Goal: Information Seeking & Learning: Learn about a topic

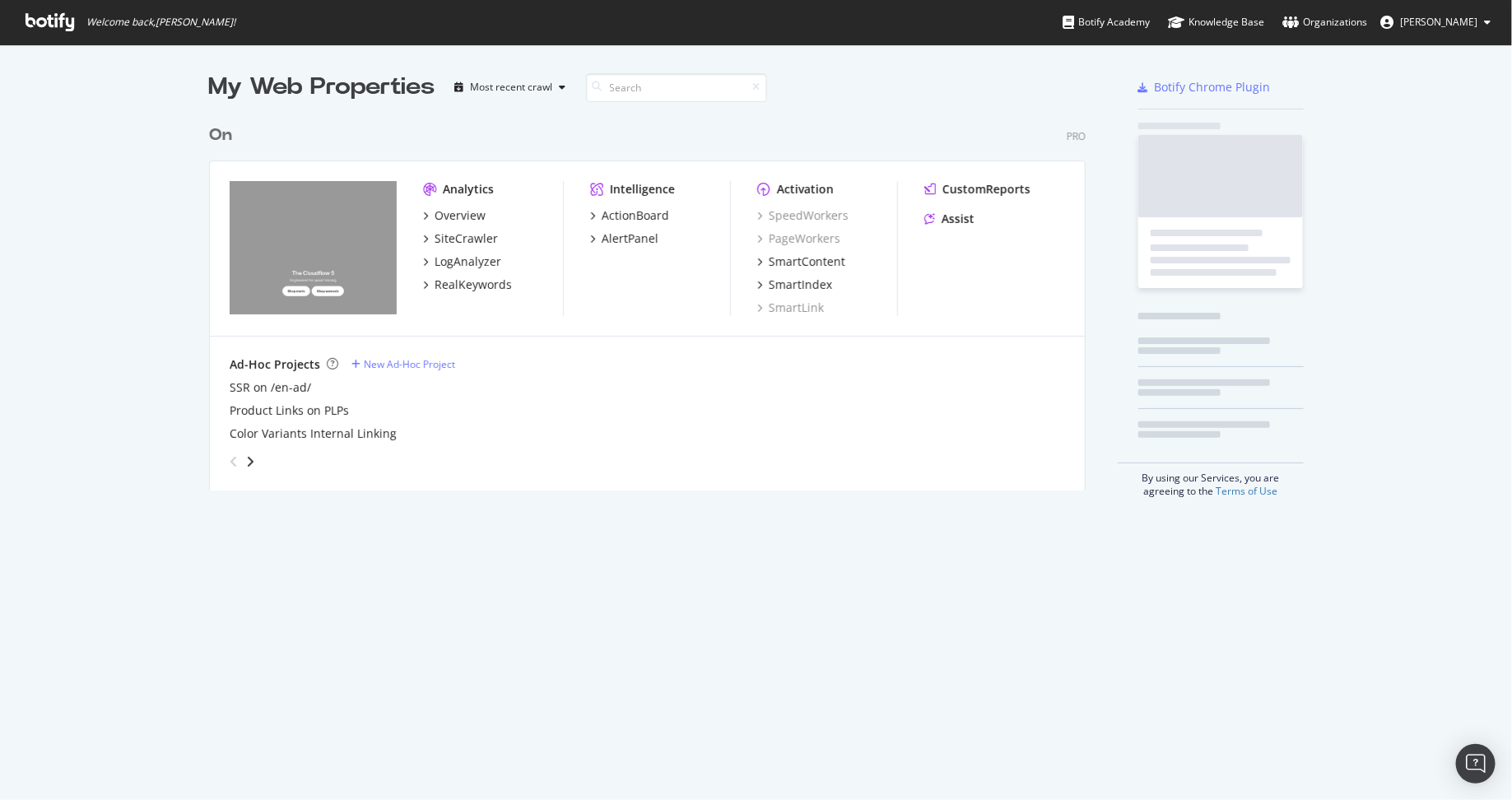
scroll to position [800, 1512]
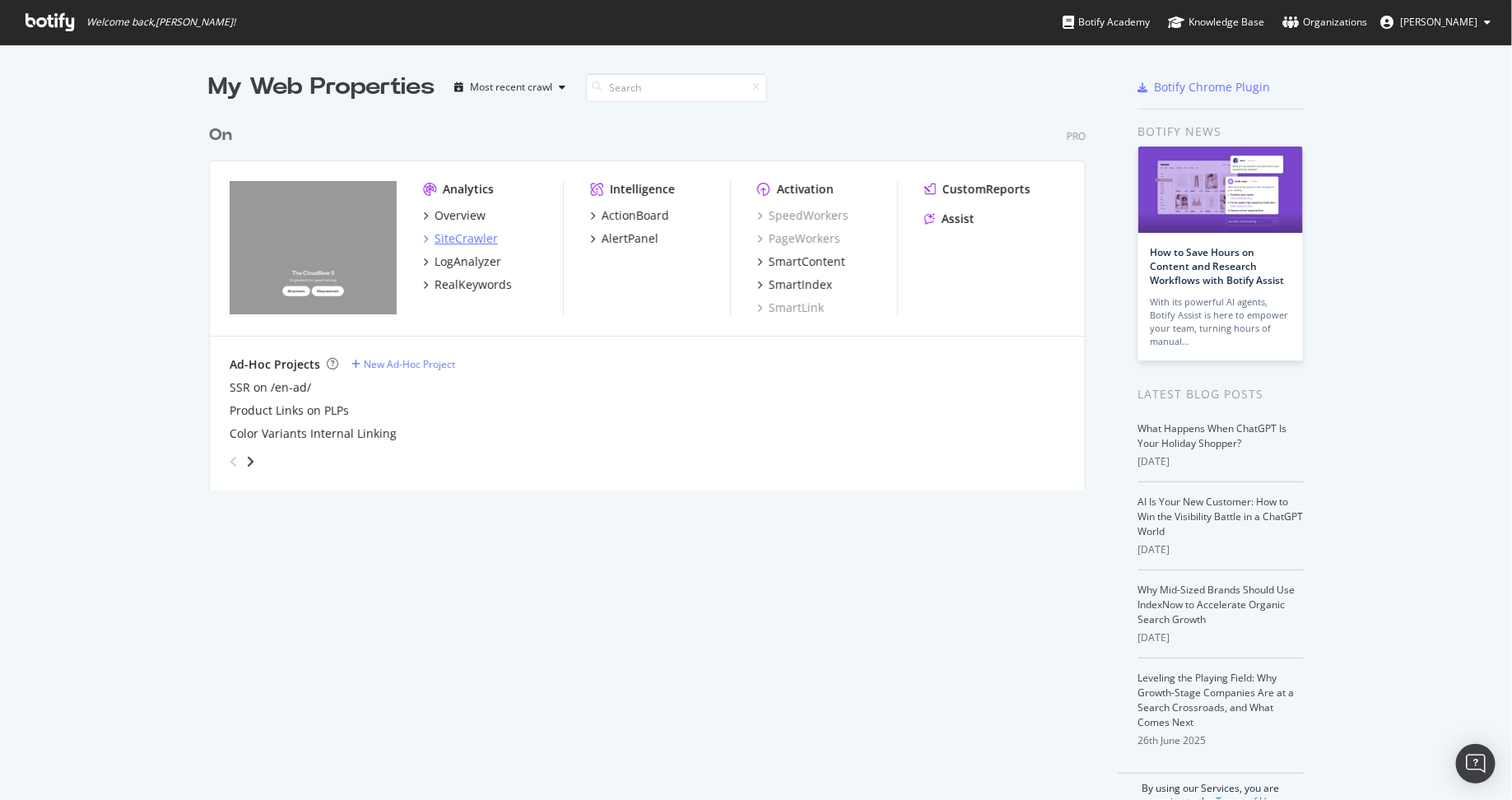
click at [451, 237] on div "SiteCrawler" at bounding box center [466, 239] width 64 height 17
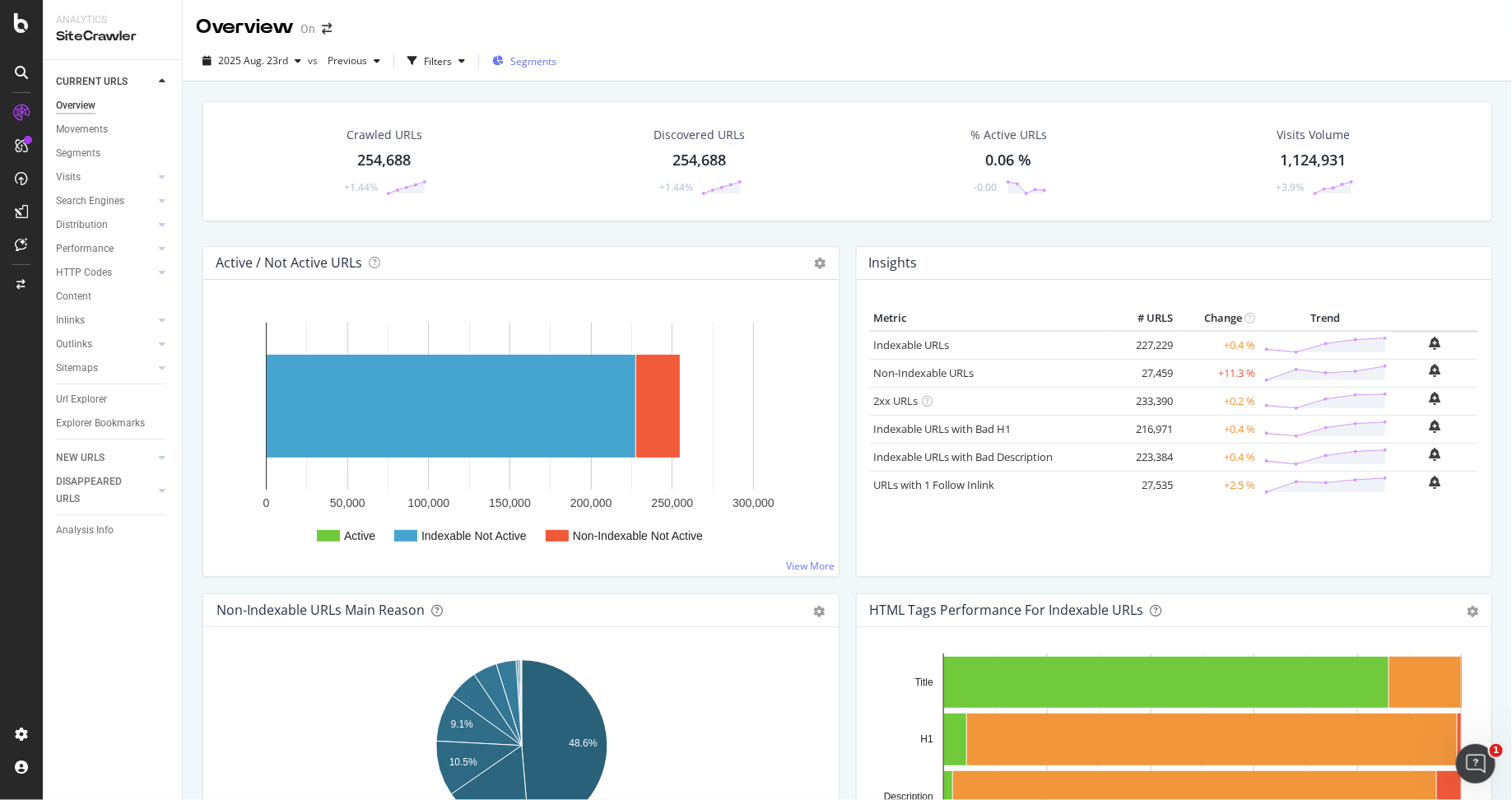
click at [527, 57] on span "Segments" at bounding box center [533, 61] width 46 height 14
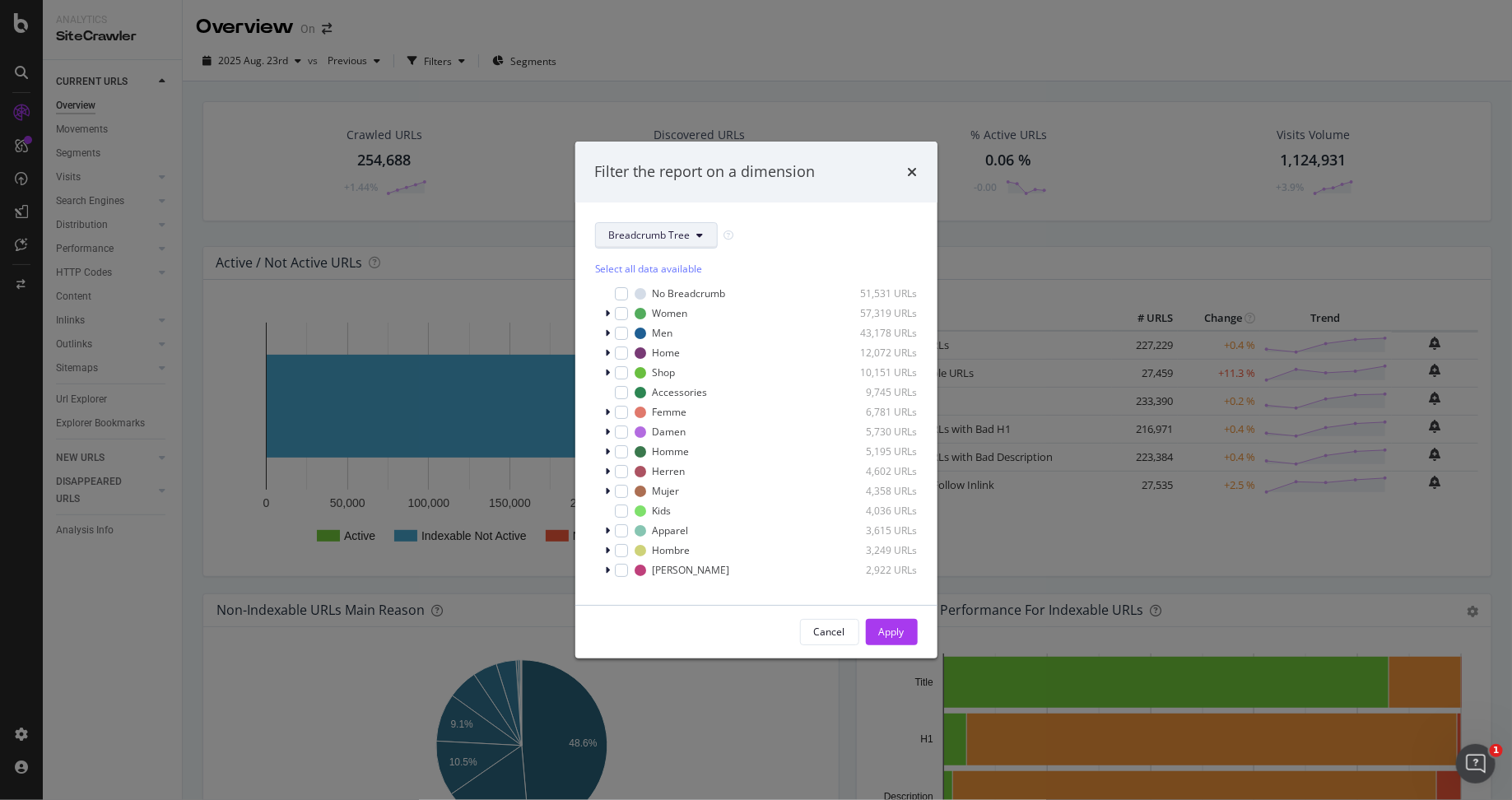
click at [688, 236] on span "Breadcrumb Tree" at bounding box center [649, 235] width 82 height 14
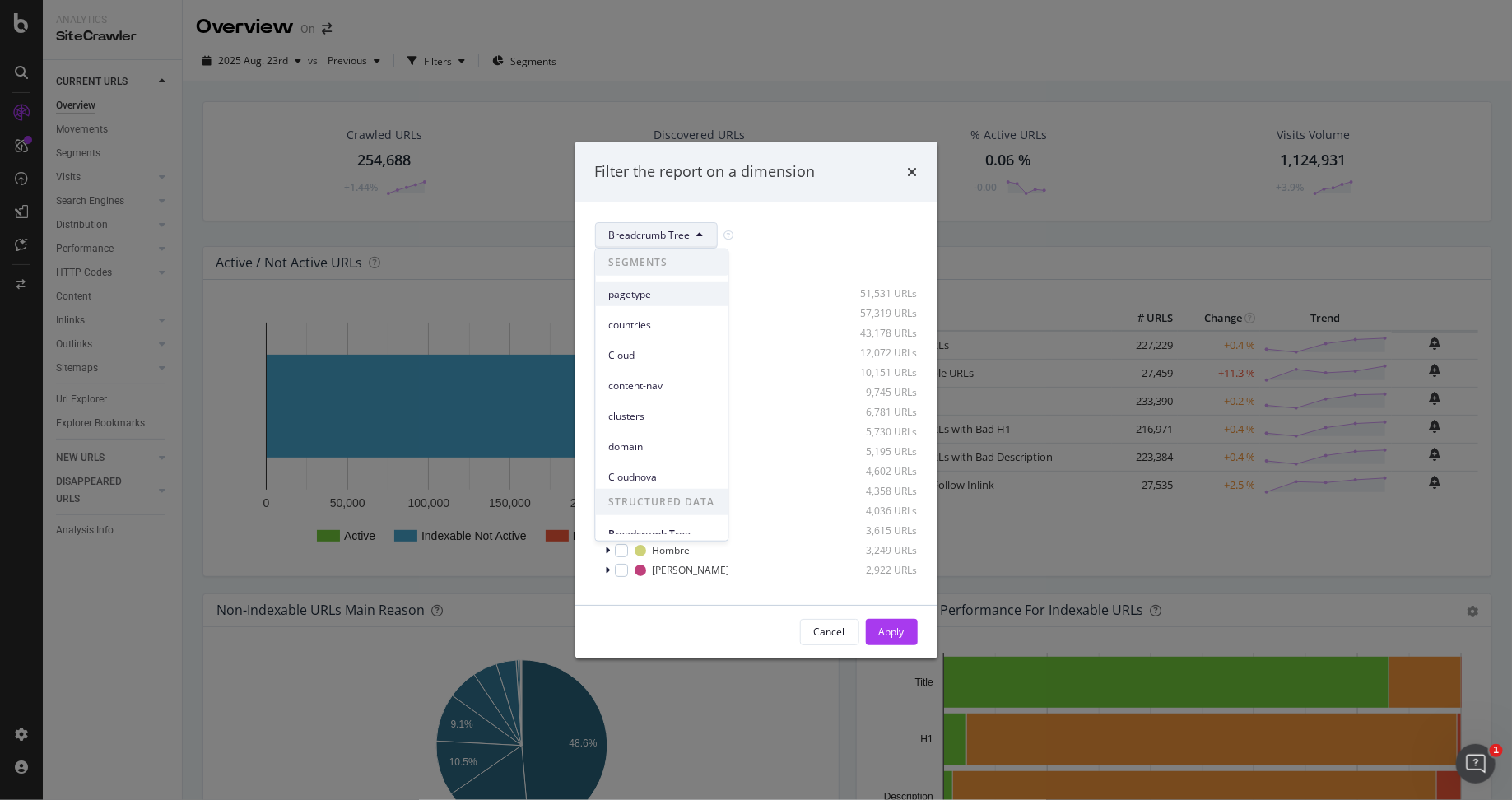
click at [665, 294] on span "pagetype" at bounding box center [662, 294] width 106 height 15
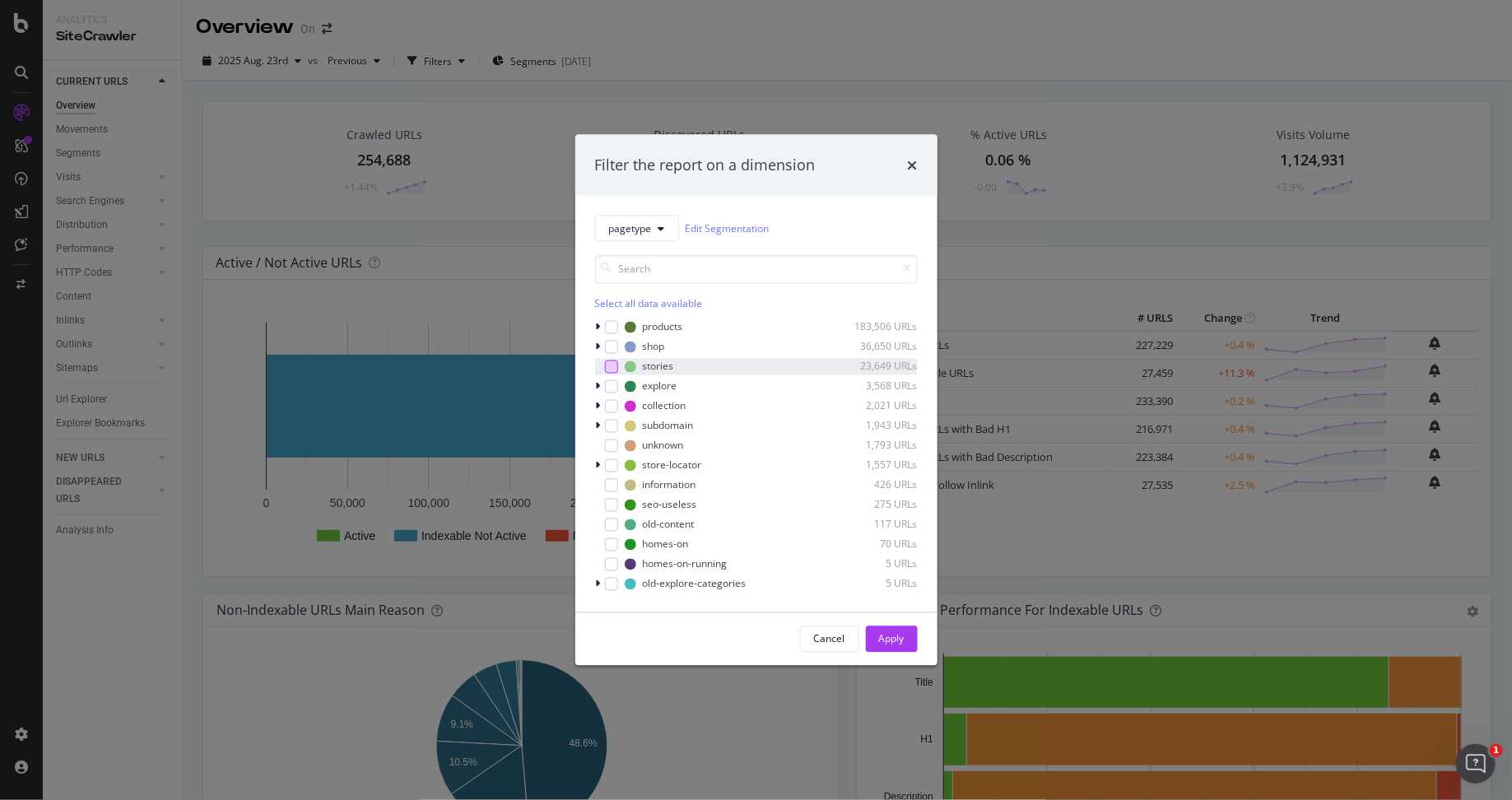
click at [610, 367] on div "modal" at bounding box center [612, 366] width 13 height 13
click at [890, 640] on div "Apply" at bounding box center [892, 639] width 25 height 14
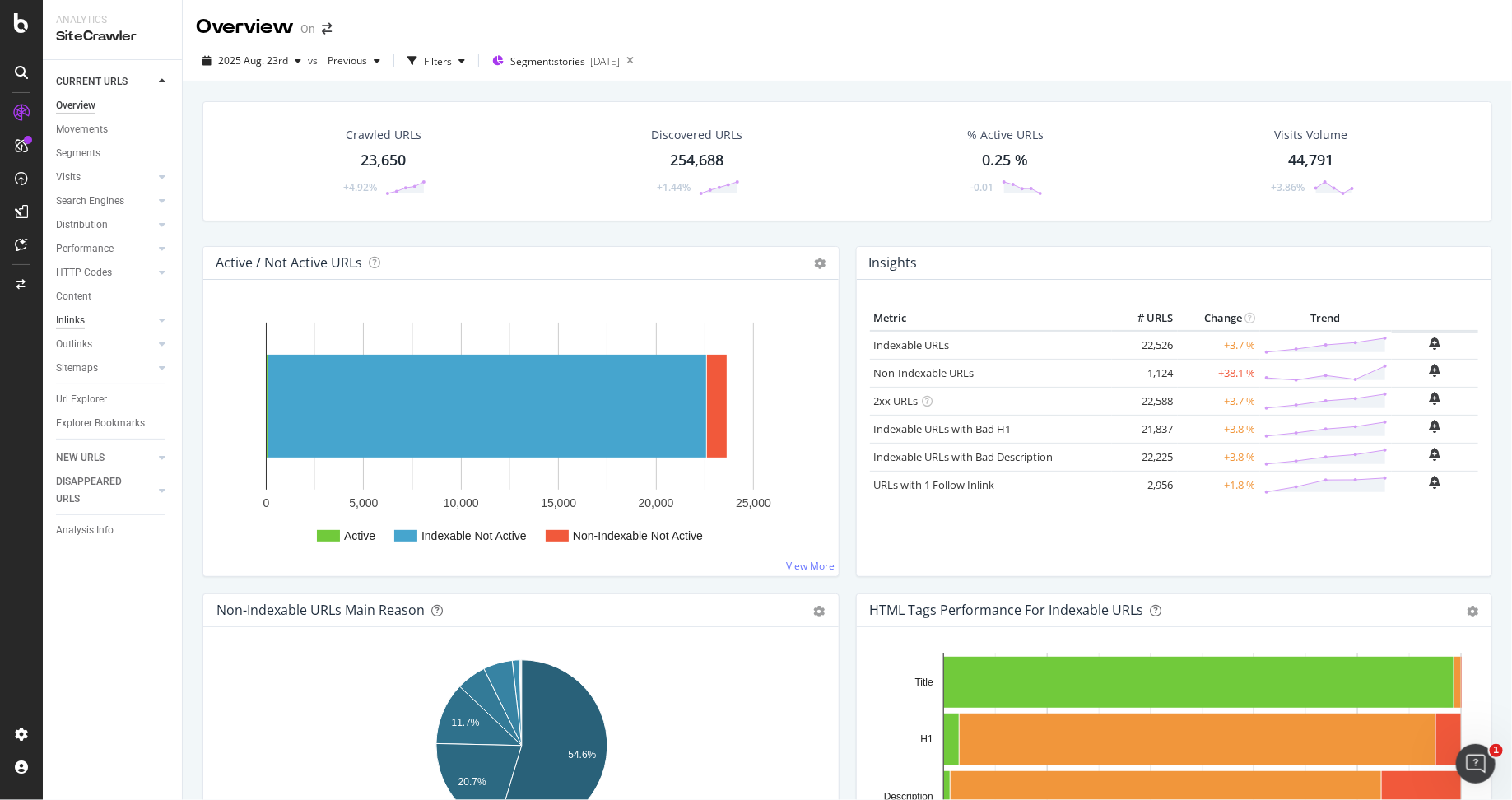
click at [71, 319] on div "Inlinks" at bounding box center [70, 320] width 29 height 17
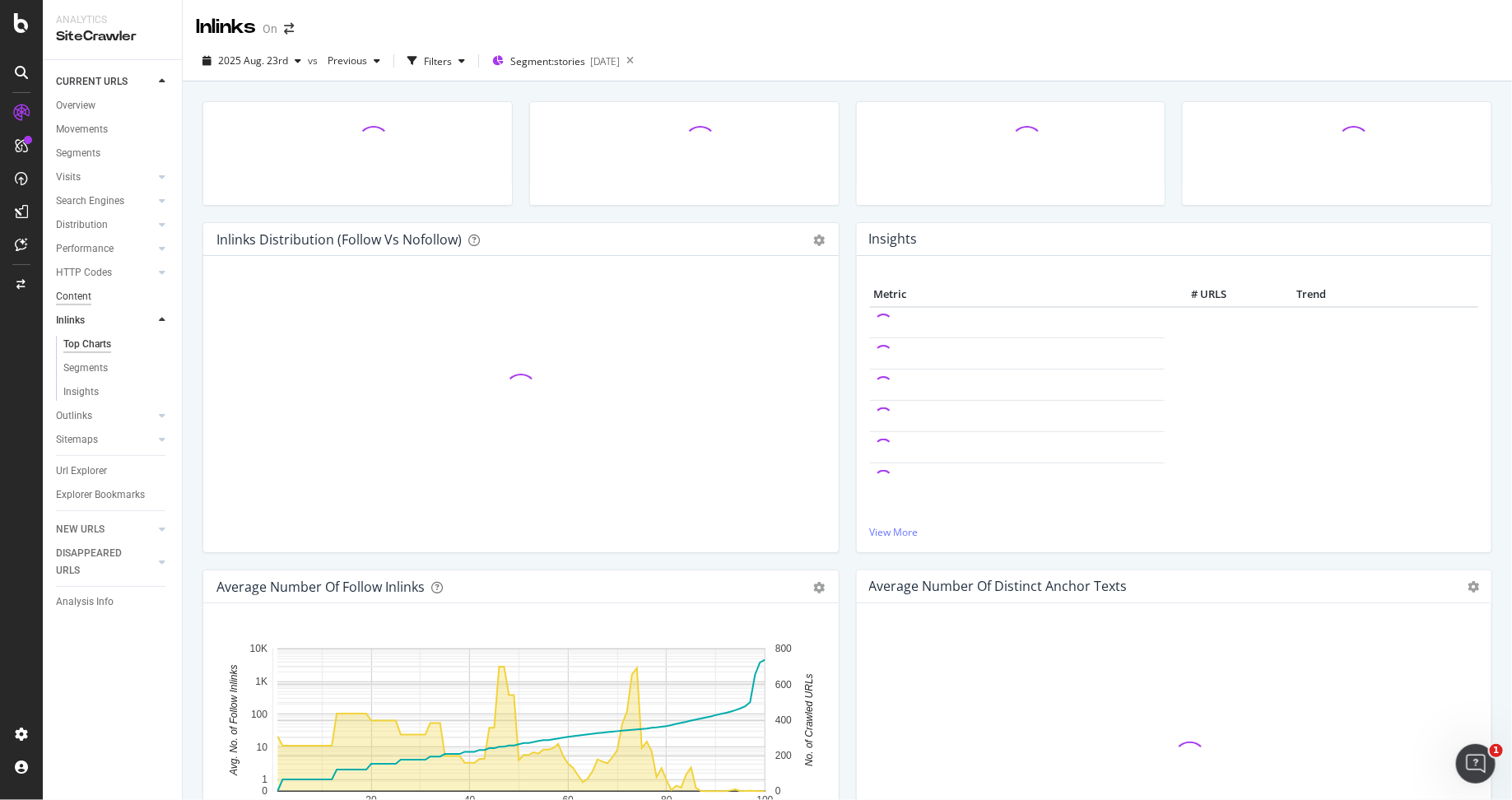
click at [78, 293] on div "Content" at bounding box center [74, 297] width 36 height 17
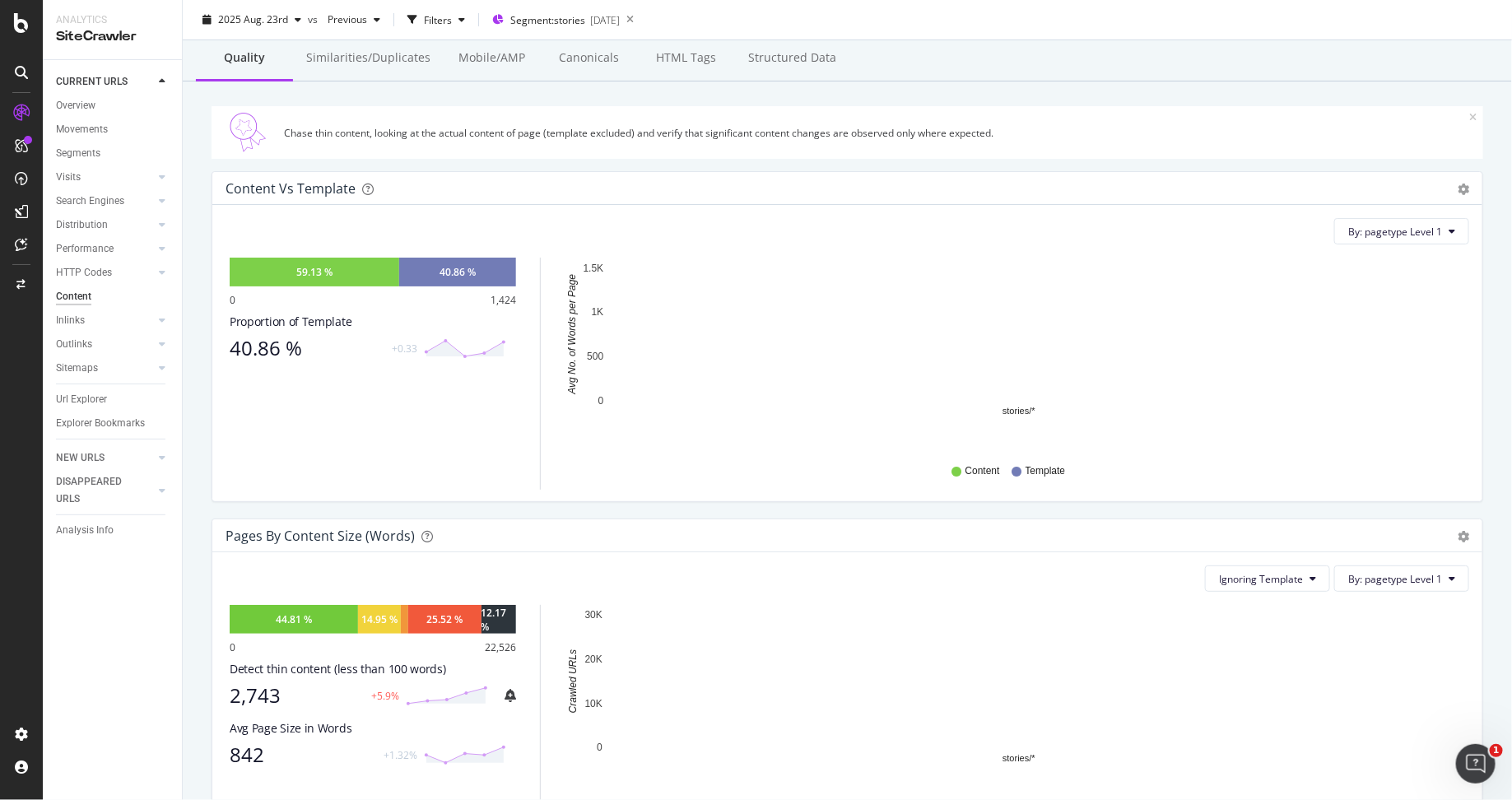
scroll to position [227, 0]
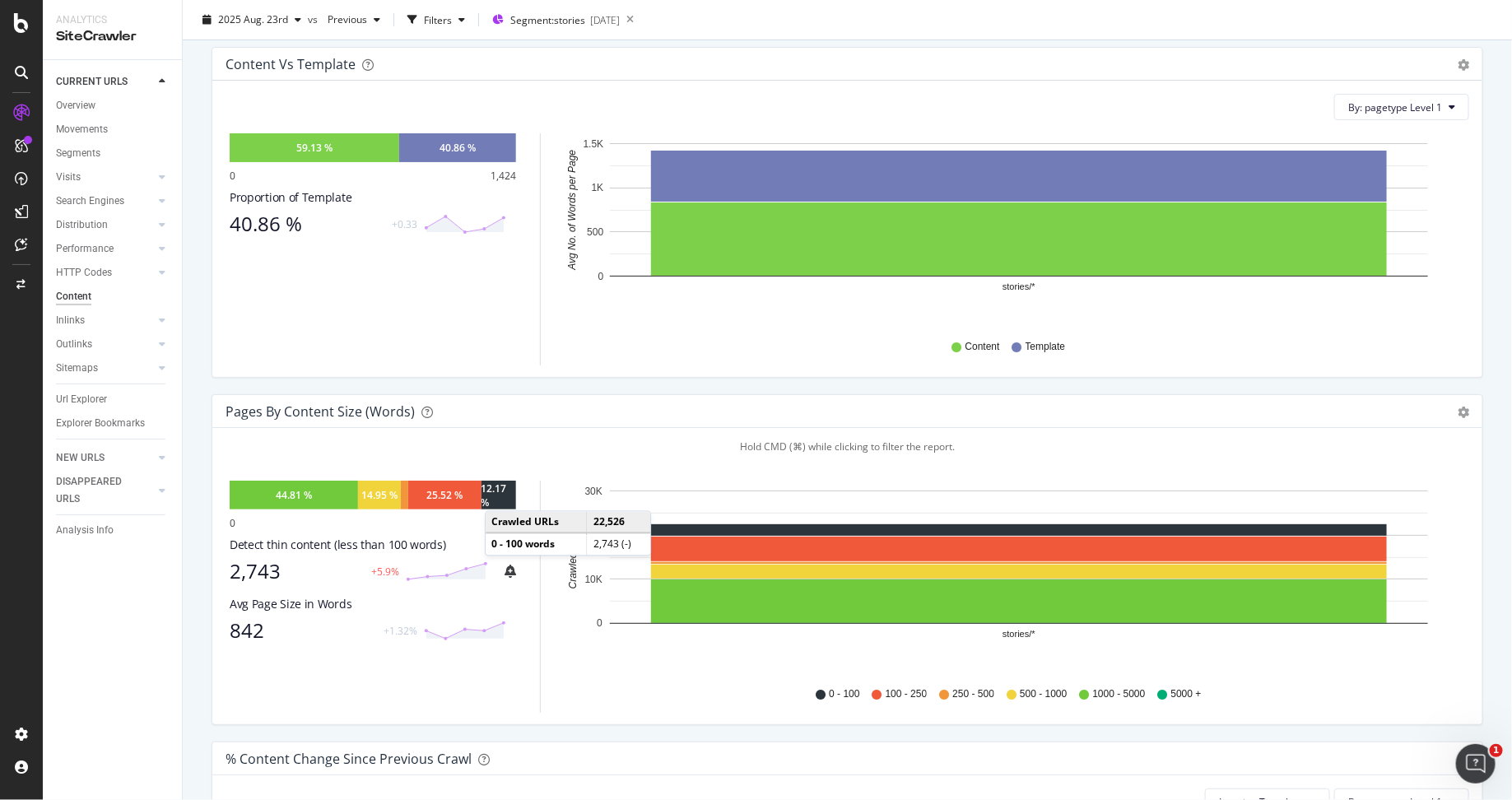
click at [501, 493] on div "12.17 %" at bounding box center [498, 496] width 35 height 28
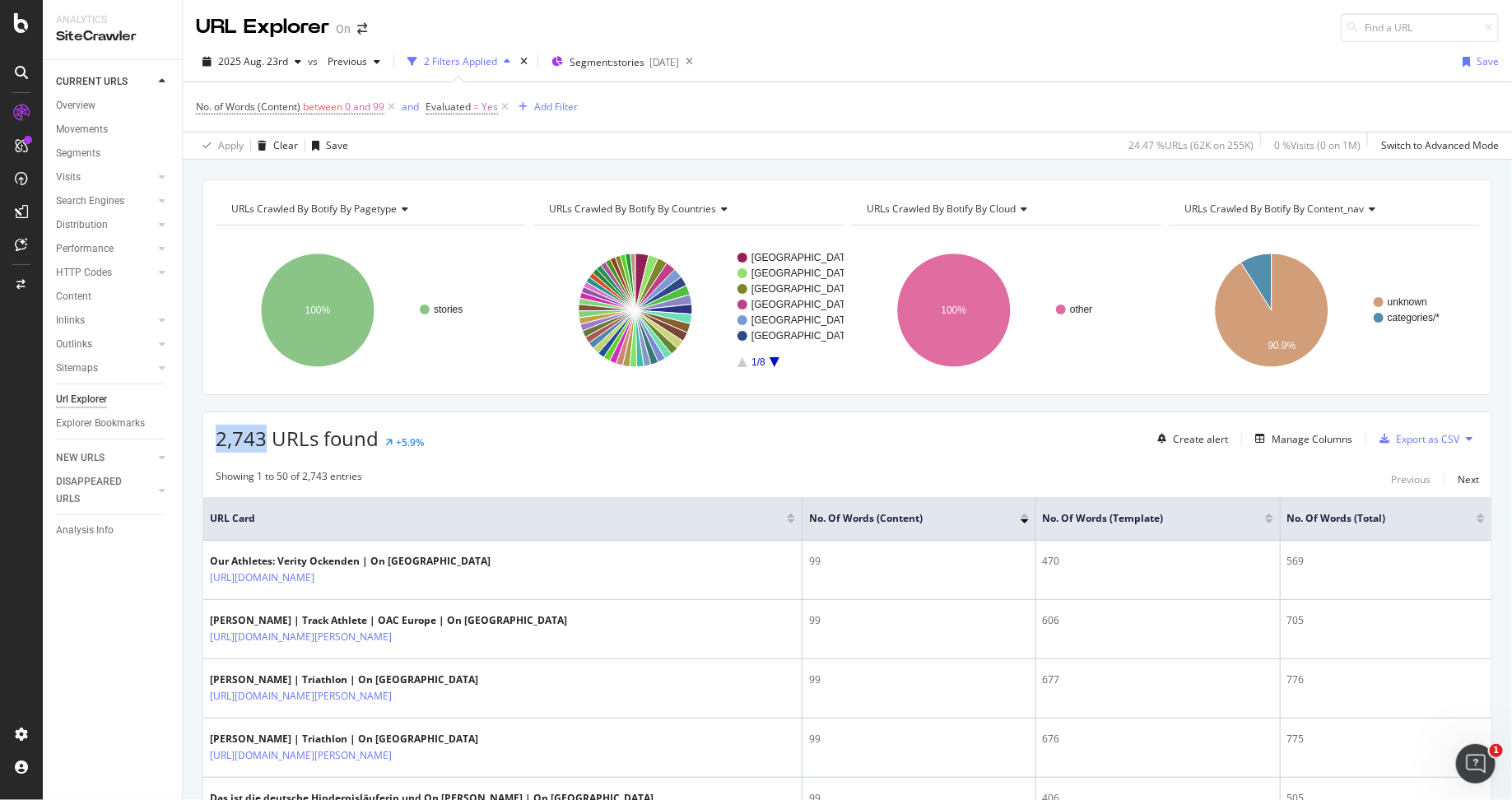
drag, startPoint x: 216, startPoint y: 440, endPoint x: 286, endPoint y: 440, distance: 70.0
click at [284, 440] on span "2,743 URLs found" at bounding box center [298, 438] width 163 height 27
click at [286, 440] on span "2,743 URLs found" at bounding box center [298, 438] width 163 height 27
drag, startPoint x: 286, startPoint y: 440, endPoint x: 325, endPoint y: 440, distance: 39.0
click at [312, 440] on span "2,743 URLs found" at bounding box center [298, 438] width 163 height 27
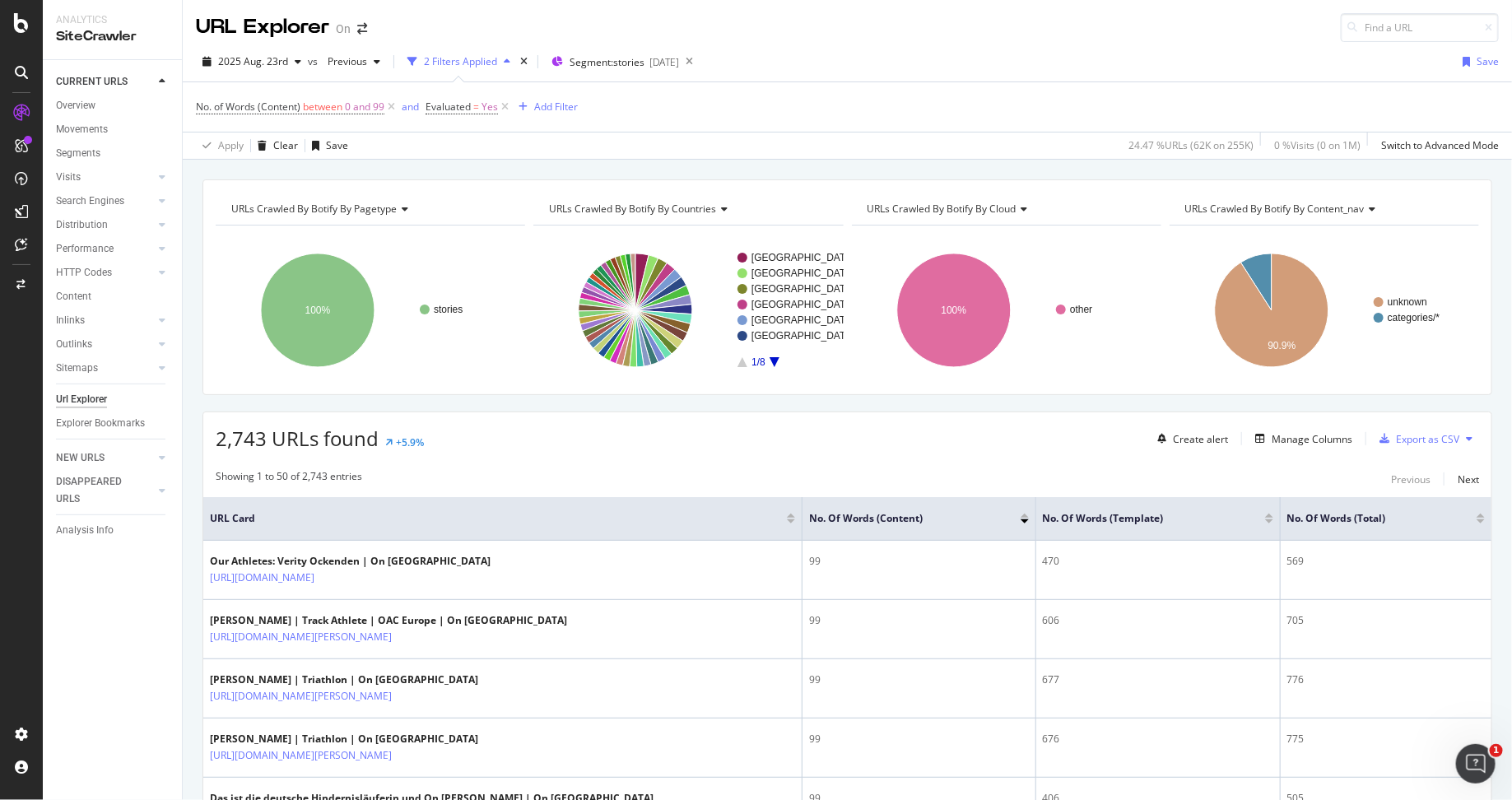
click at [325, 440] on span "2,743 URLs found" at bounding box center [298, 438] width 163 height 27
drag, startPoint x: 325, startPoint y: 440, endPoint x: 359, endPoint y: 440, distance: 34.0
click at [342, 440] on span "2,743 URLs found" at bounding box center [298, 438] width 163 height 27
click at [359, 440] on span "2,743 URLs found" at bounding box center [298, 438] width 163 height 27
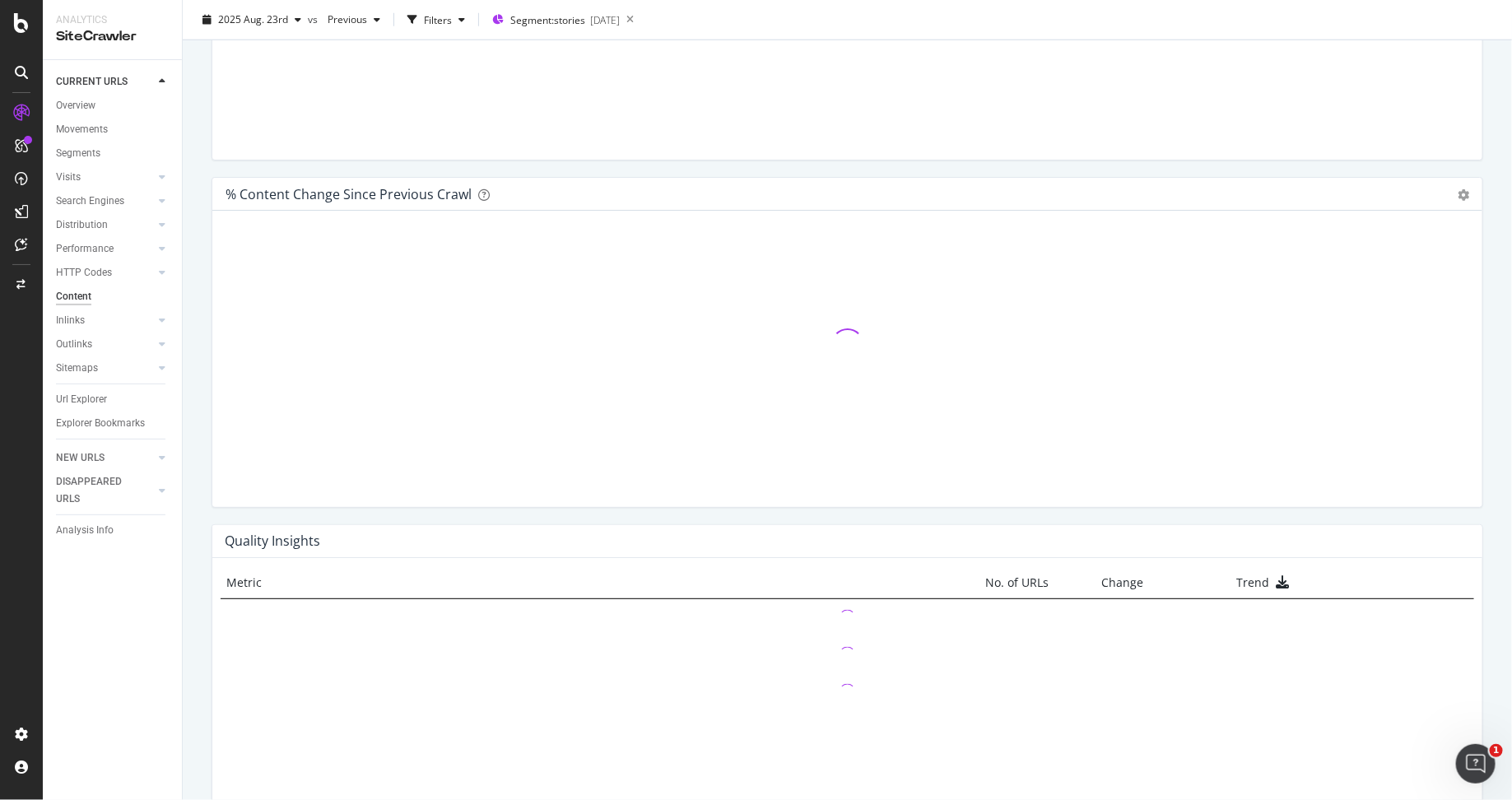
scroll to position [869, 0]
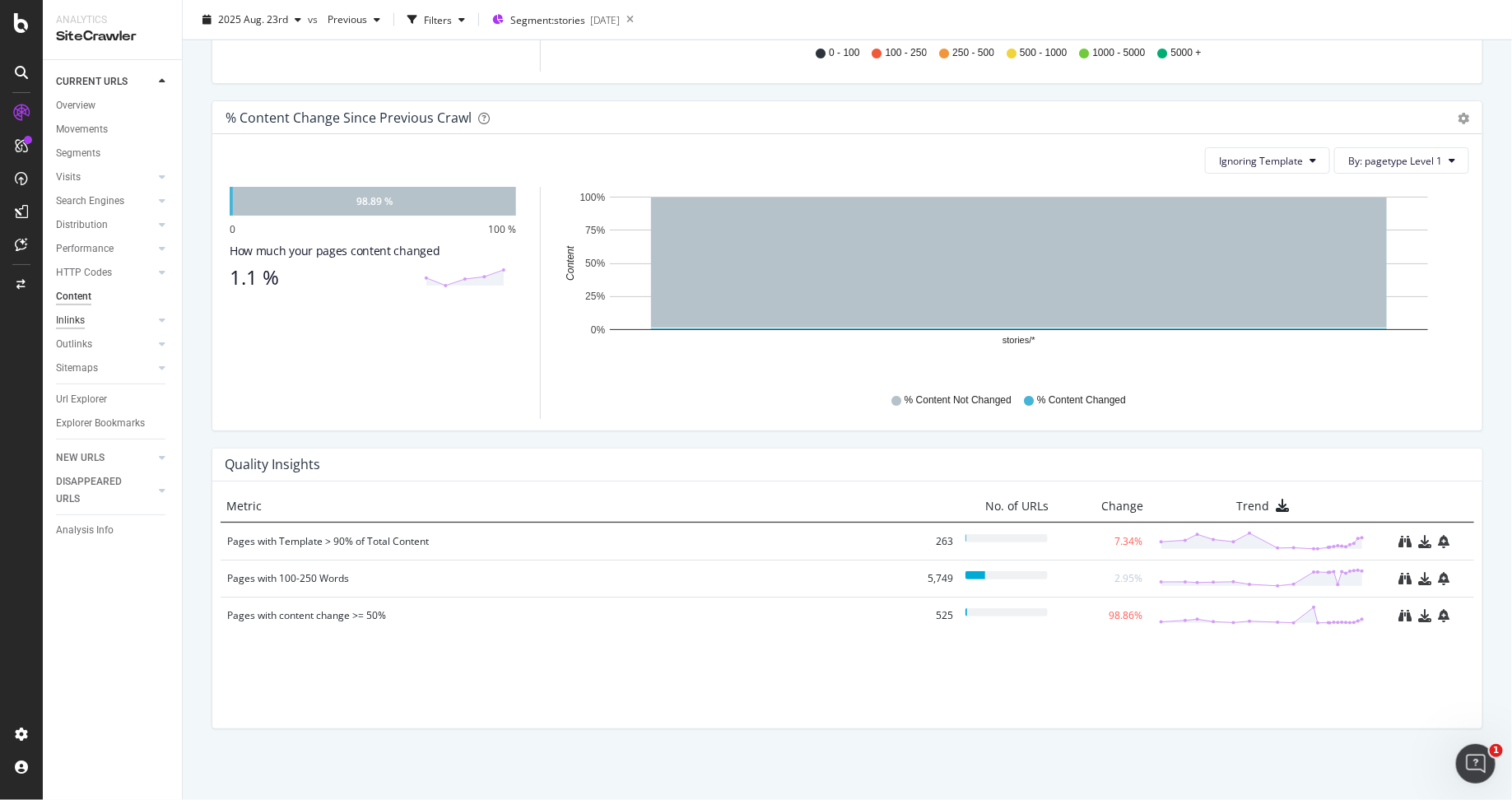
click at [80, 318] on div "Inlinks" at bounding box center [70, 320] width 29 height 17
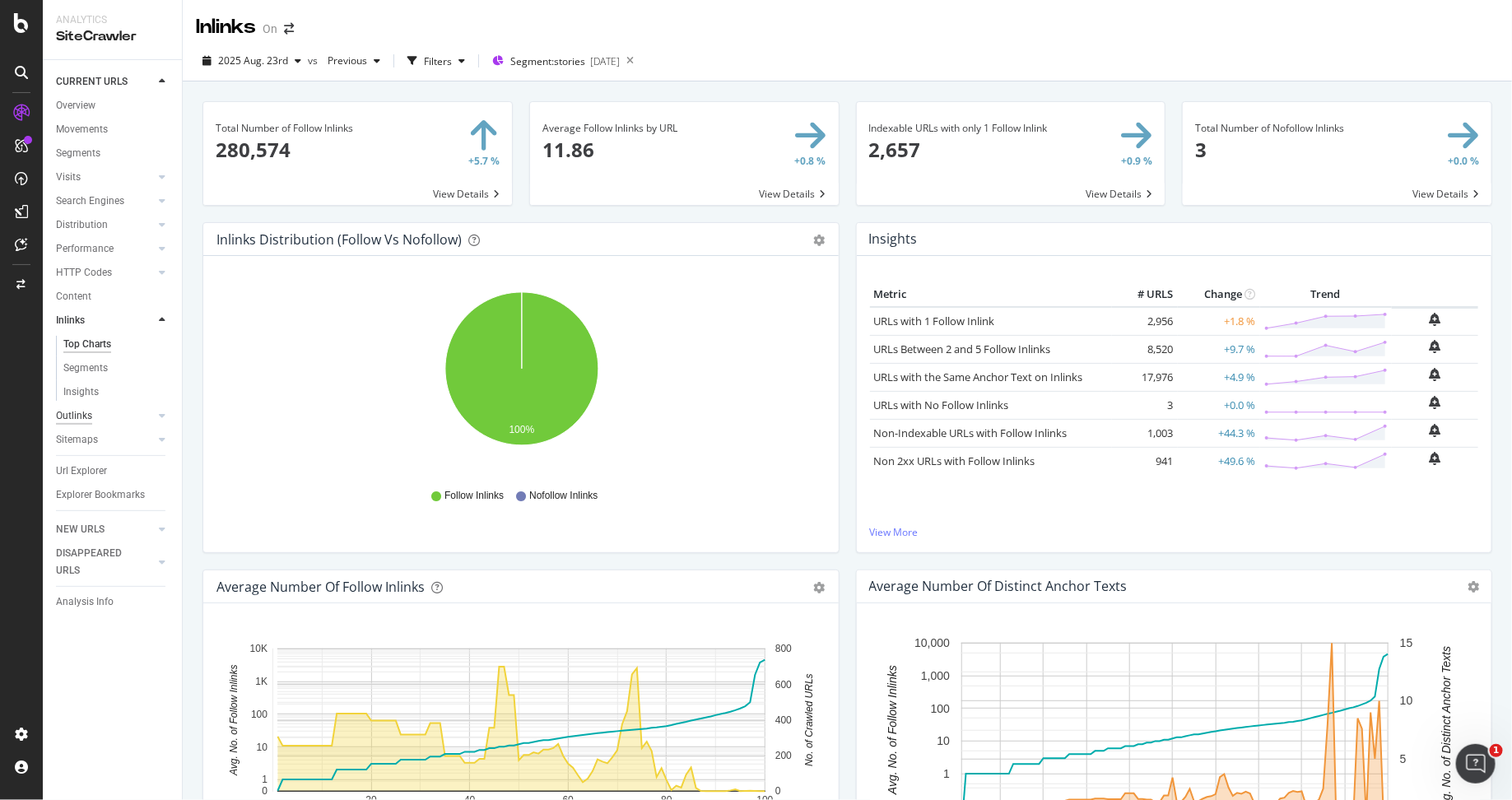
click at [80, 412] on div "Outlinks" at bounding box center [74, 416] width 37 height 17
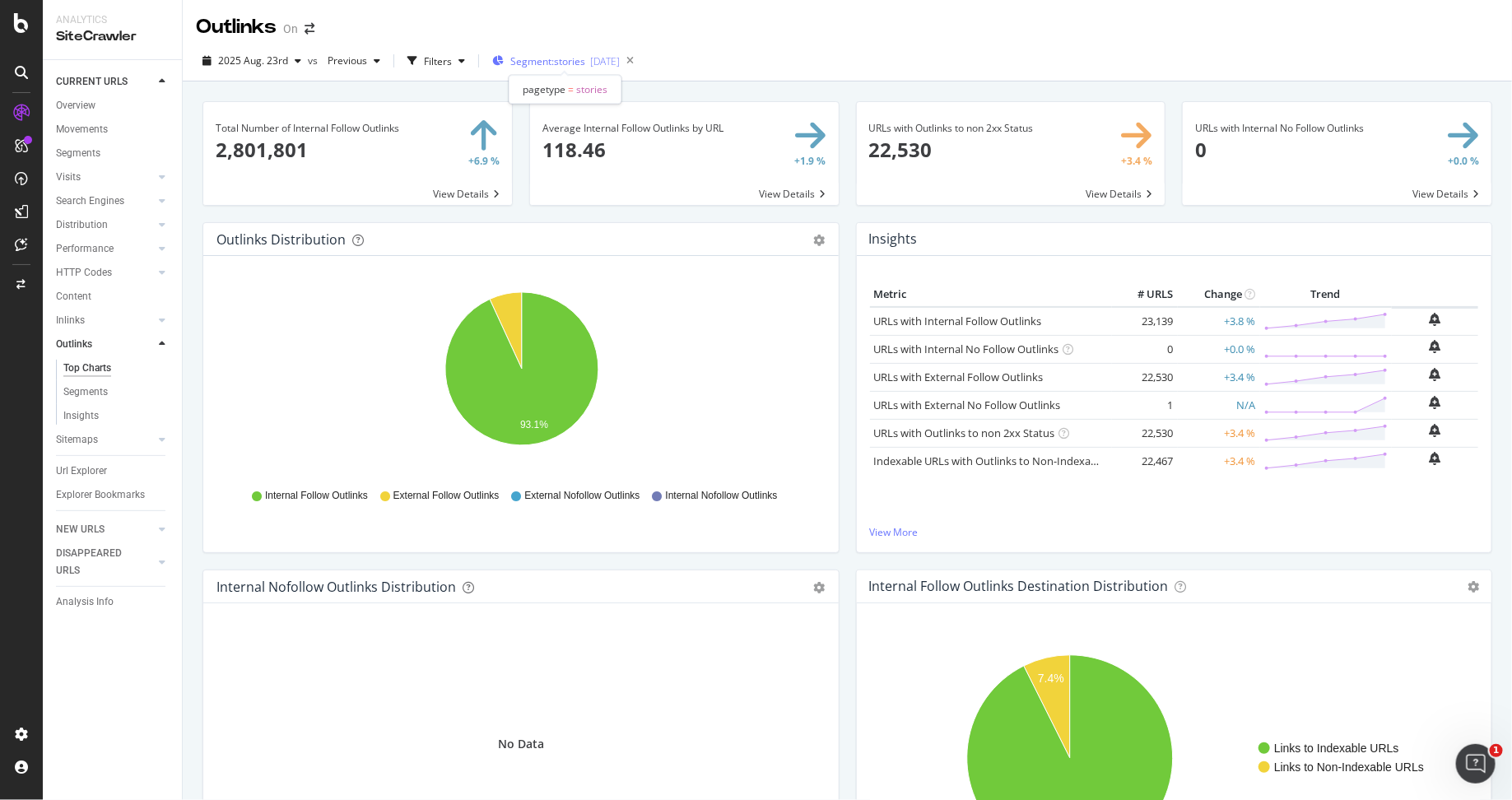
click at [562, 64] on span "Segment: stories" at bounding box center [548, 61] width 75 height 14
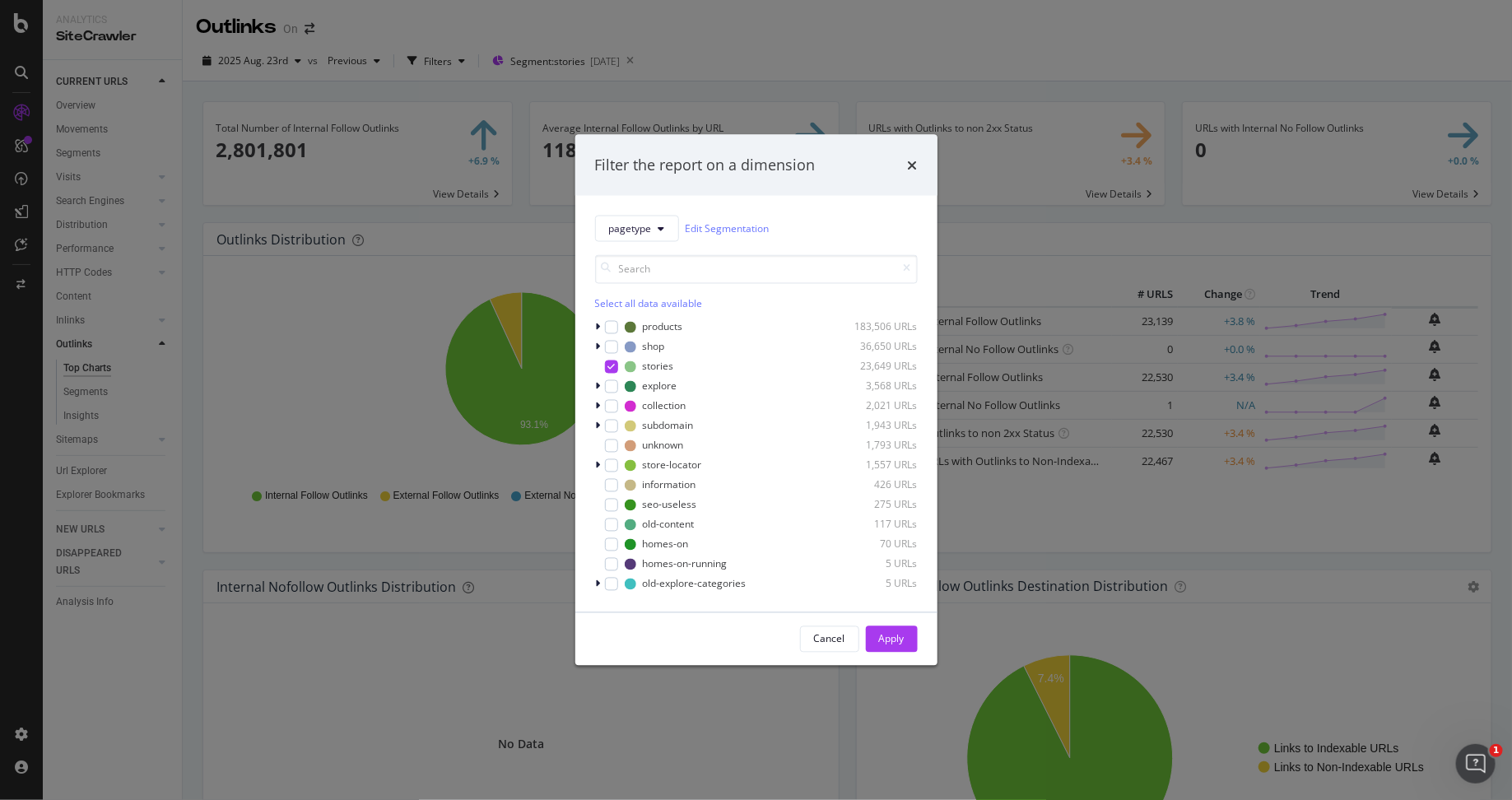
click at [688, 23] on div "Filter the report on a dimension pagetype Edit Segmentation Select all data ava…" at bounding box center [756, 400] width 1512 height 800
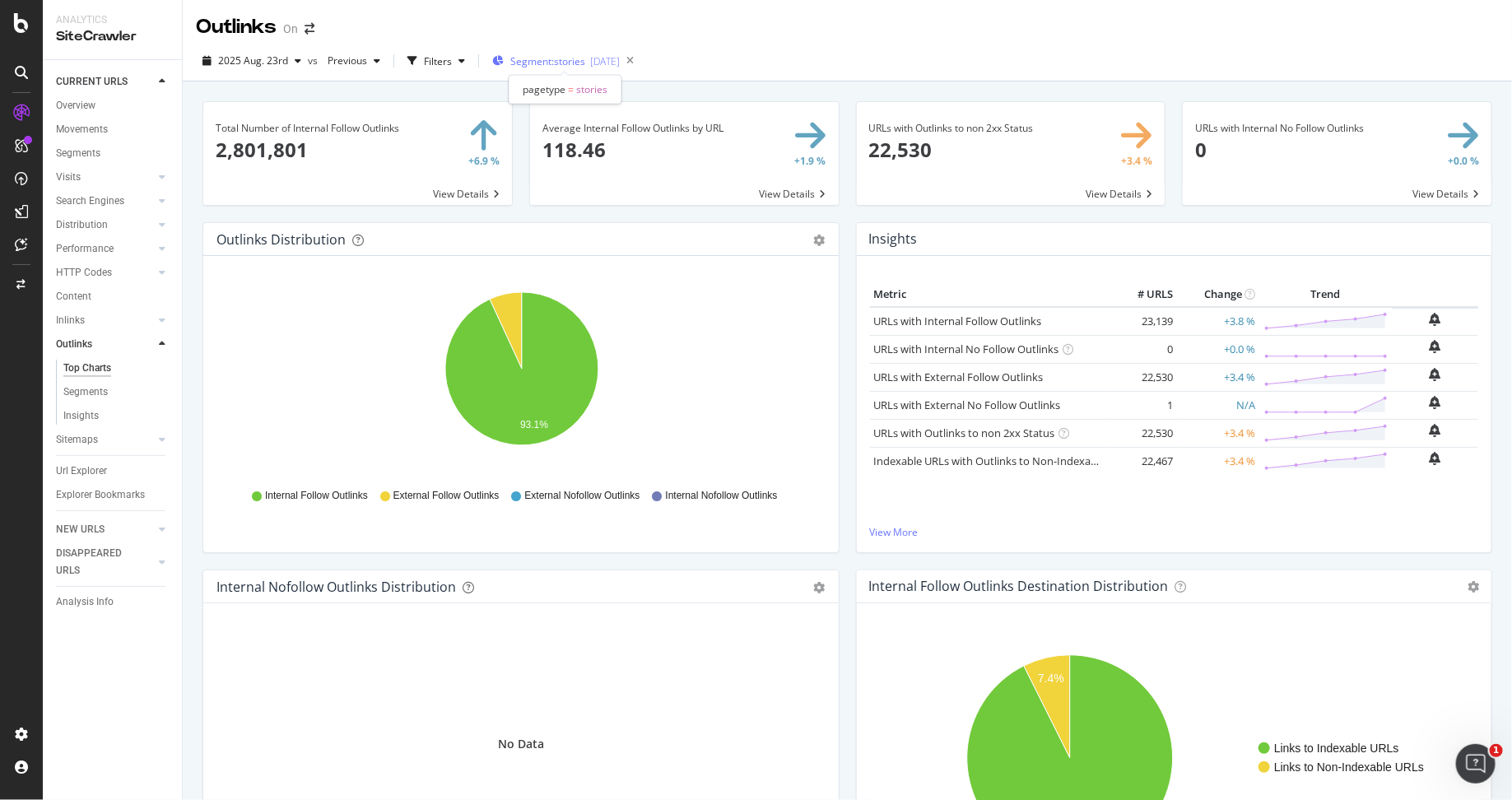
click at [591, 64] on div "[DATE]" at bounding box center [605, 61] width 30 height 14
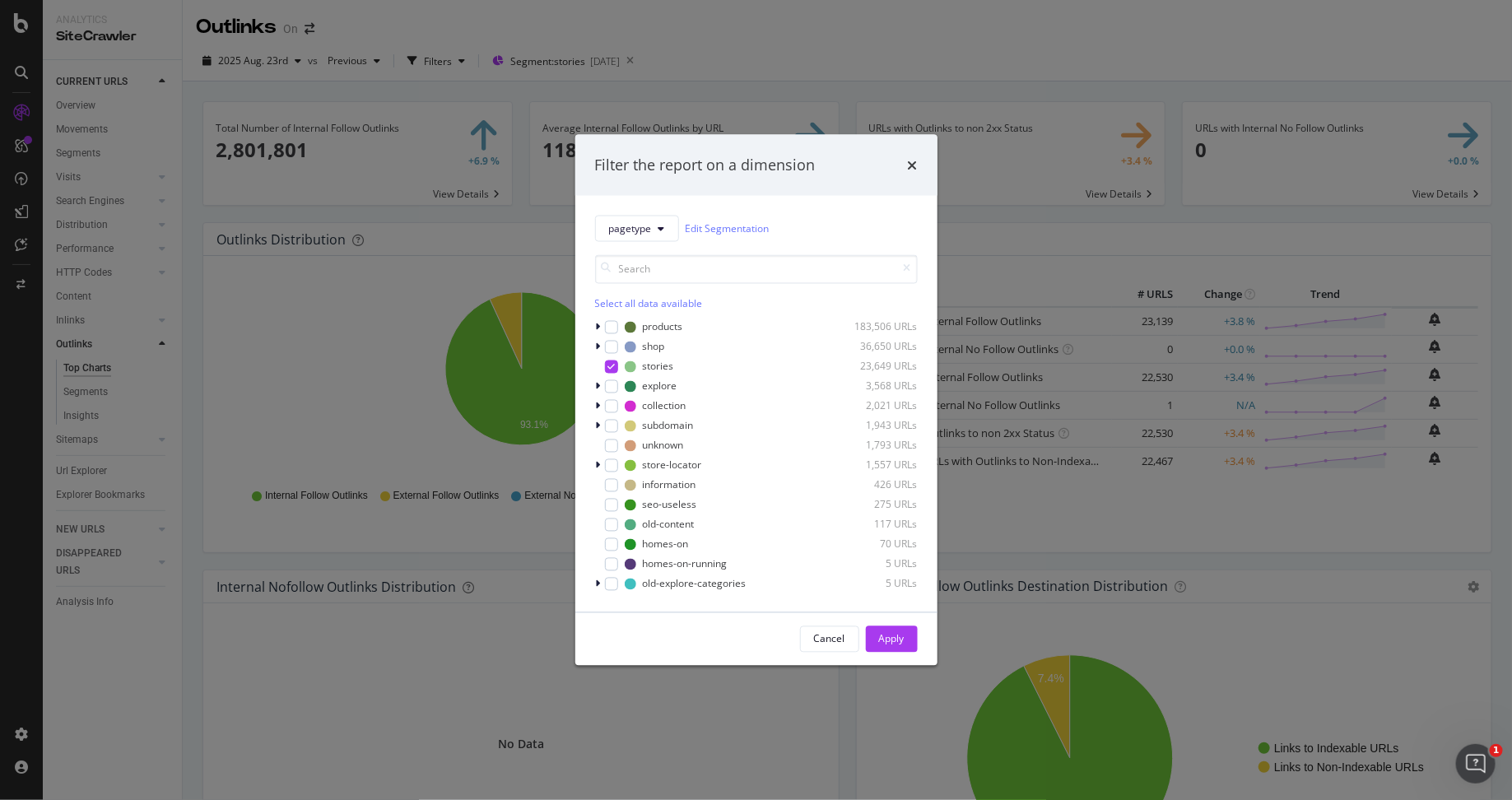
click at [693, 33] on div "Filter the report on a dimension pagetype Edit Segmentation Select all data ava…" at bounding box center [756, 400] width 1512 height 800
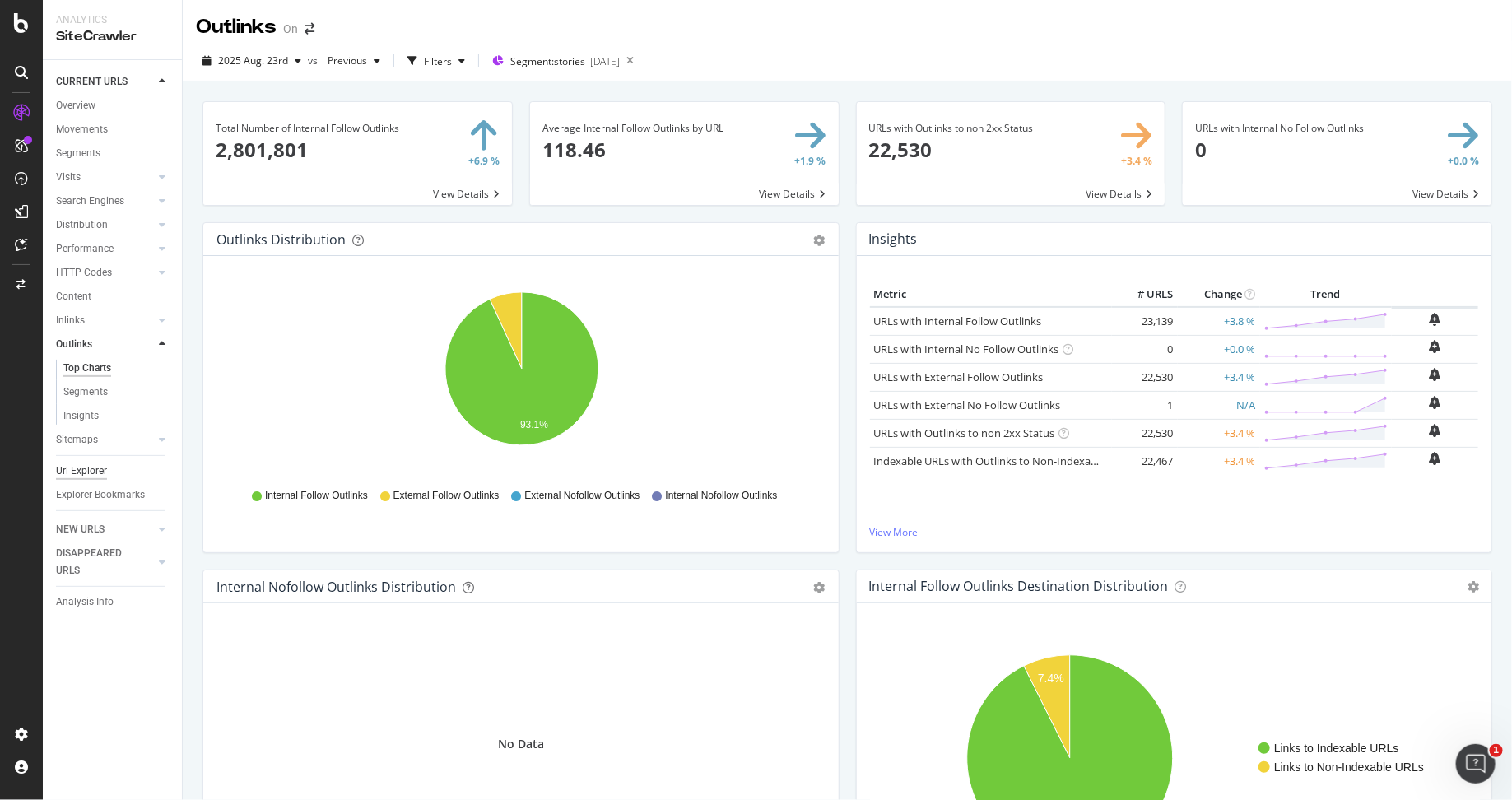
click at [77, 470] on div "Url Explorer" at bounding box center [82, 471] width 51 height 17
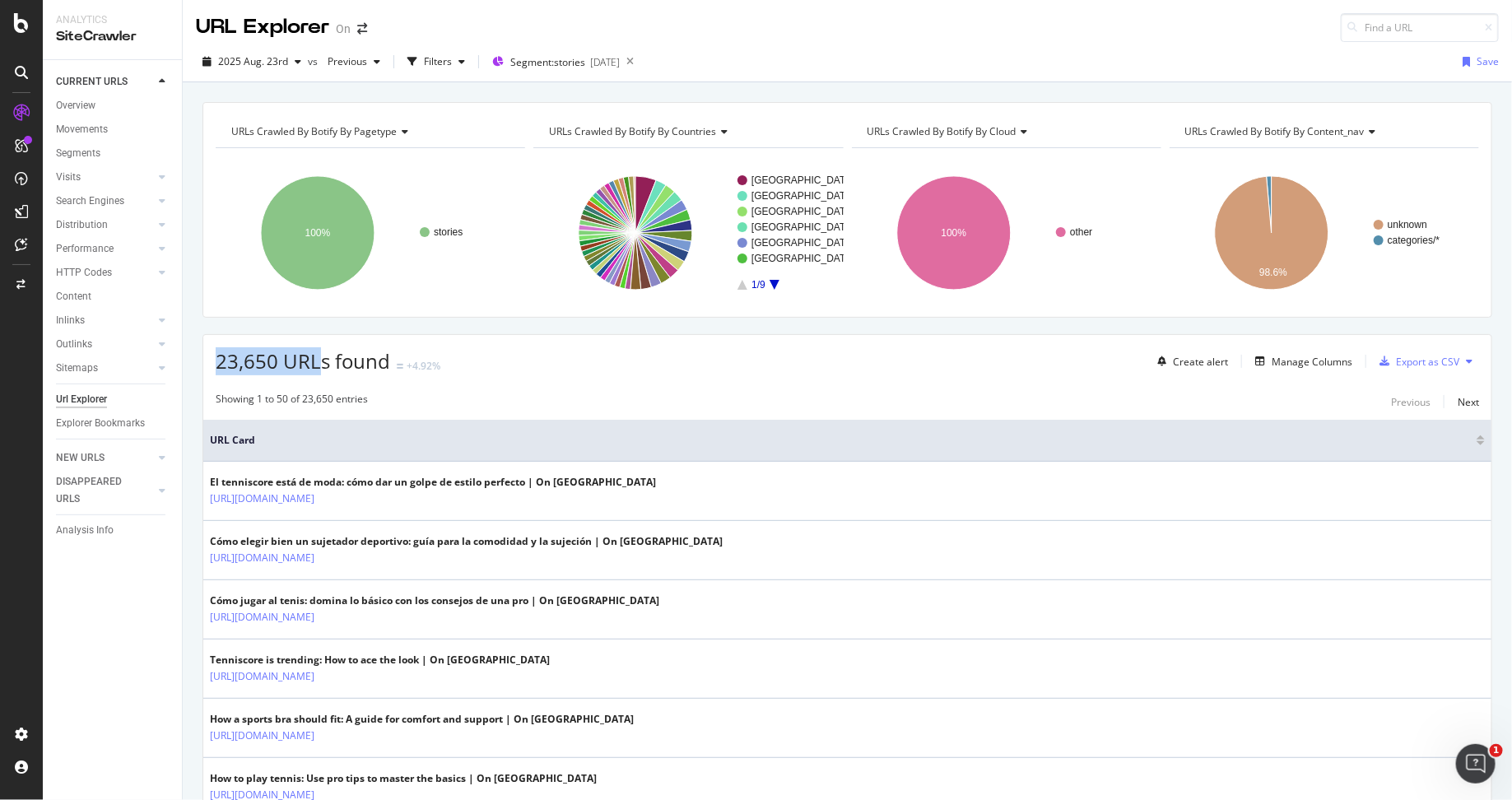
drag, startPoint x: 215, startPoint y: 358, endPoint x: 323, endPoint y: 368, distance: 108.5
click at [323, 368] on span "23,650 URLs found" at bounding box center [303, 361] width 175 height 27
click at [324, 368] on span "23,650 URLs found" at bounding box center [303, 361] width 175 height 27
drag, startPoint x: 328, startPoint y: 368, endPoint x: 218, endPoint y: 363, distance: 110.1
click at [217, 363] on span "23,650 URLs found" at bounding box center [303, 361] width 175 height 27
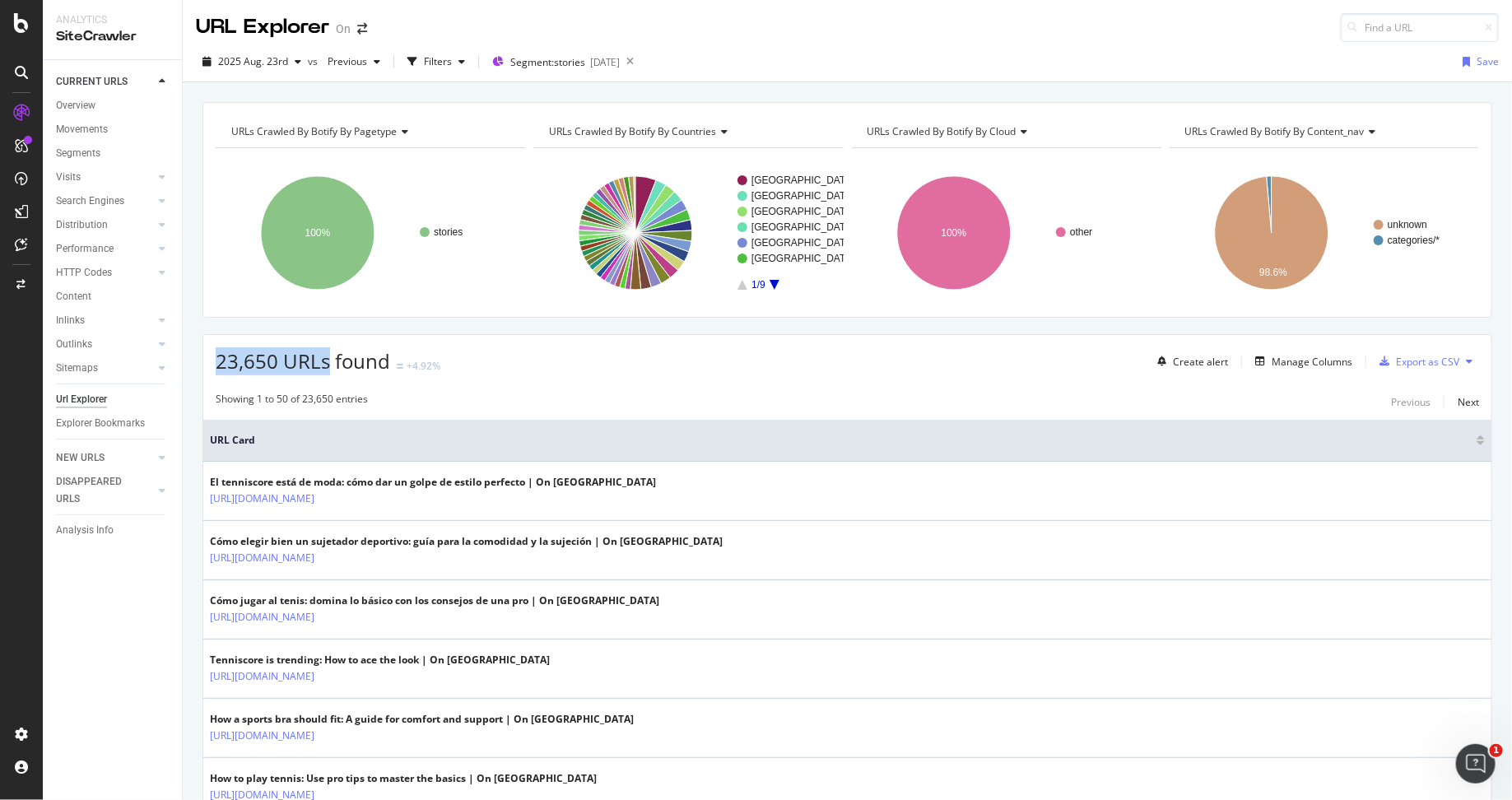
copy span "23,650 URLs"
click at [555, 22] on div "URL Explorer On" at bounding box center [848, 21] width 1329 height 42
